Goal: Transaction & Acquisition: Purchase product/service

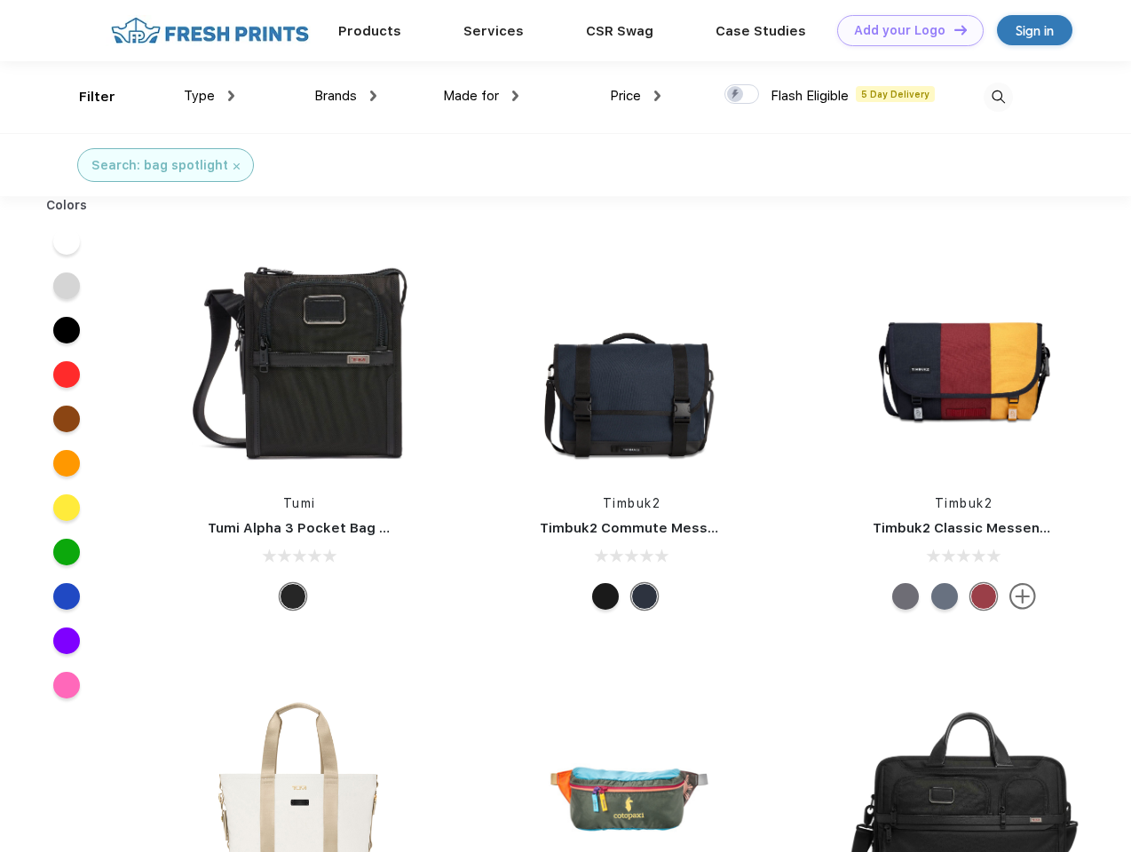
scroll to position [1, 0]
click at [904, 30] on link "Add your Logo Design Tool" at bounding box center [910, 30] width 147 height 31
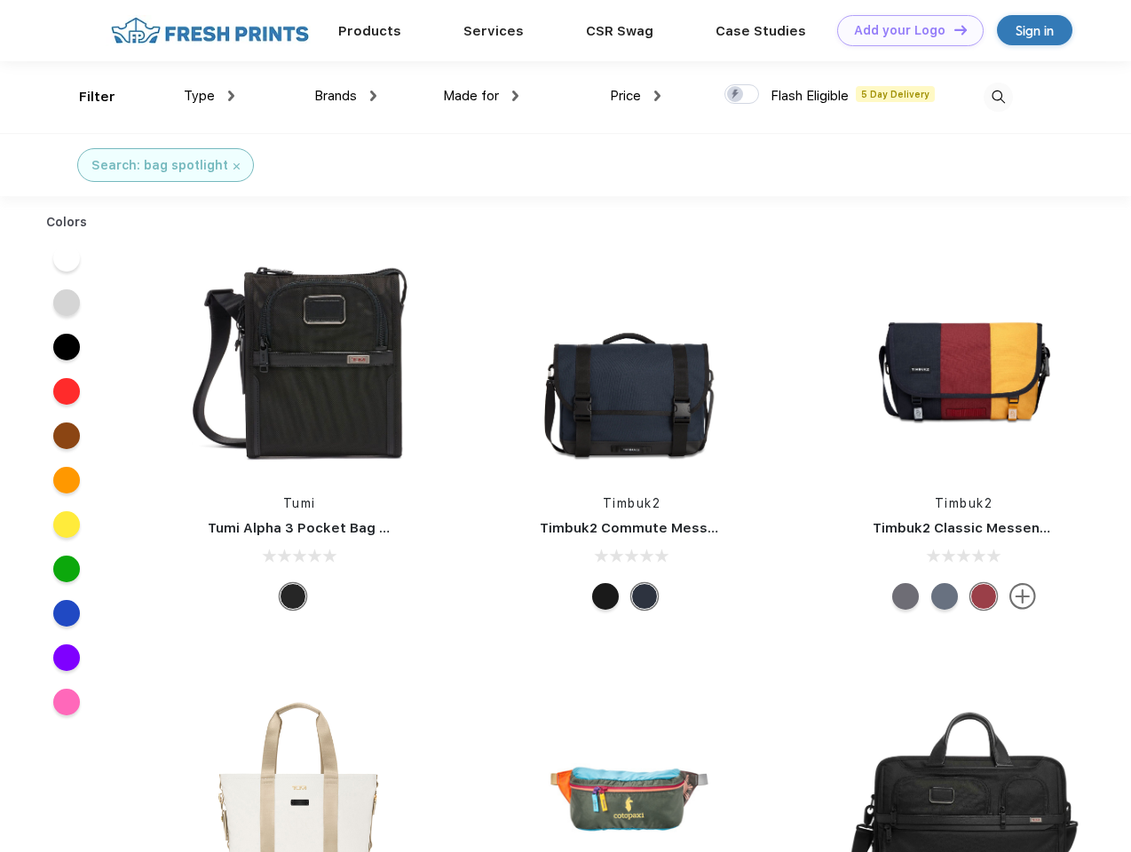
click at [0, 0] on div "Design Tool" at bounding box center [0, 0] width 0 height 0
click at [953, 29] on link "Add your Logo Design Tool" at bounding box center [910, 30] width 147 height 31
click at [85, 97] on div "Filter" at bounding box center [97, 97] width 36 height 20
click at [210, 96] on span "Type" at bounding box center [199, 96] width 31 height 16
click at [345, 96] on span "Brands" at bounding box center [335, 96] width 43 height 16
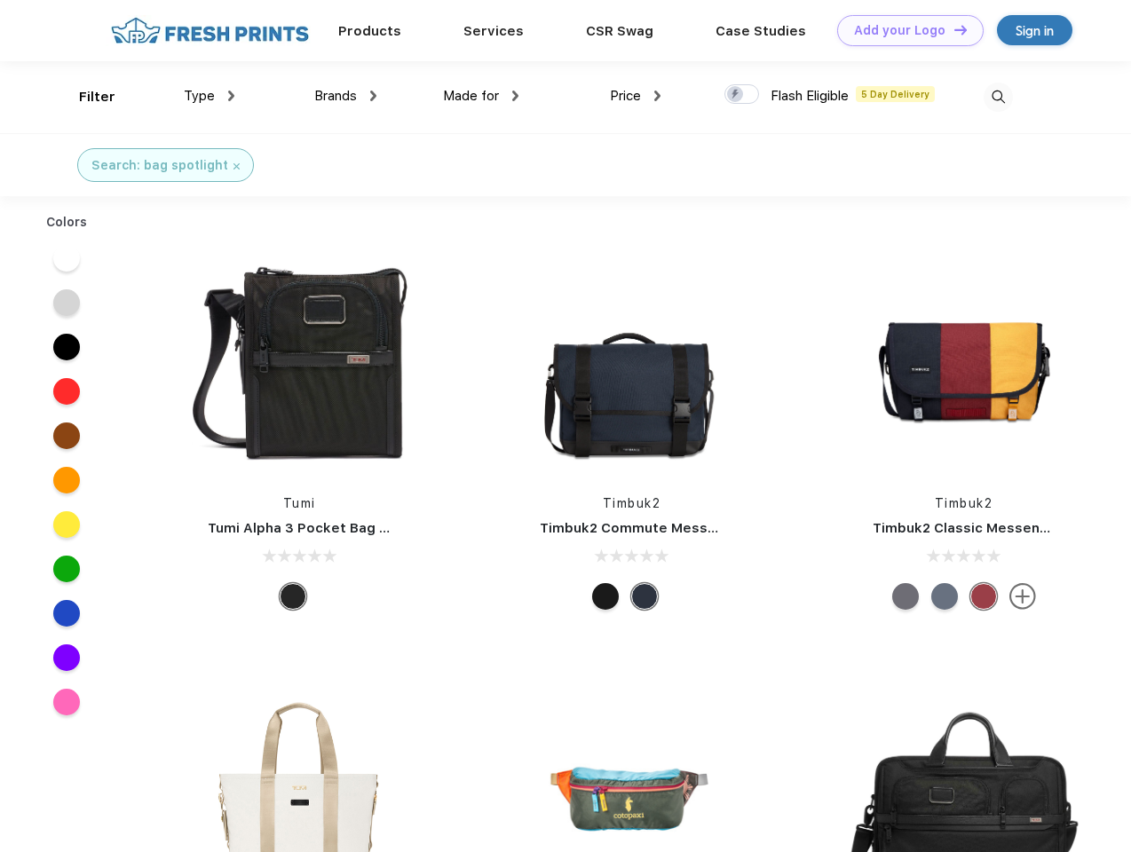
click at [481, 96] on span "Made for" at bounding box center [471, 96] width 56 height 16
click at [636, 96] on span "Price" at bounding box center [625, 96] width 31 height 16
click at [742, 95] on div at bounding box center [742, 94] width 35 height 20
click at [736, 95] on input "checkbox" at bounding box center [731, 89] width 12 height 12
click at [998, 97] on img at bounding box center [998, 97] width 29 height 29
